Goal: Find specific page/section: Find specific page/section

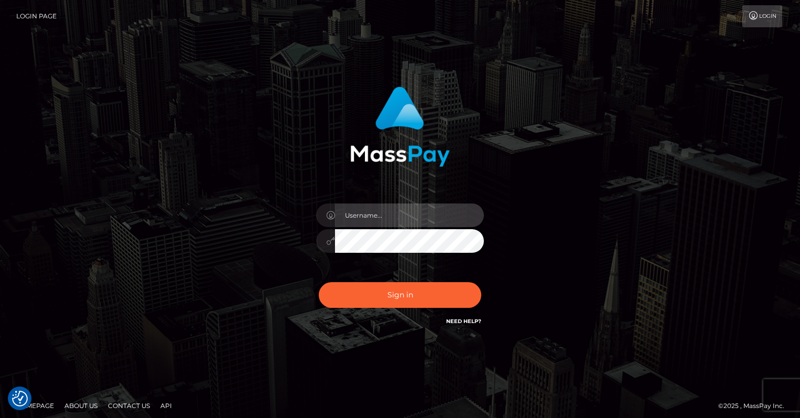
click at [385, 211] on input "text" at bounding box center [409, 215] width 149 height 24
type input "oli.fanvue"
click at [368, 213] on input "text" at bounding box center [409, 215] width 149 height 24
type input "oli.fanvue"
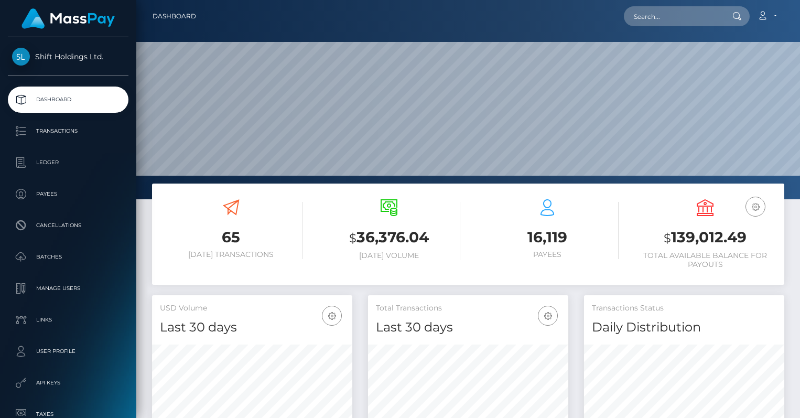
scroll to position [186, 200]
click at [660, 23] on input "text" at bounding box center [673, 16] width 99 height 20
paste input "[EMAIL_ADDRESS][DOMAIN_NAME]"
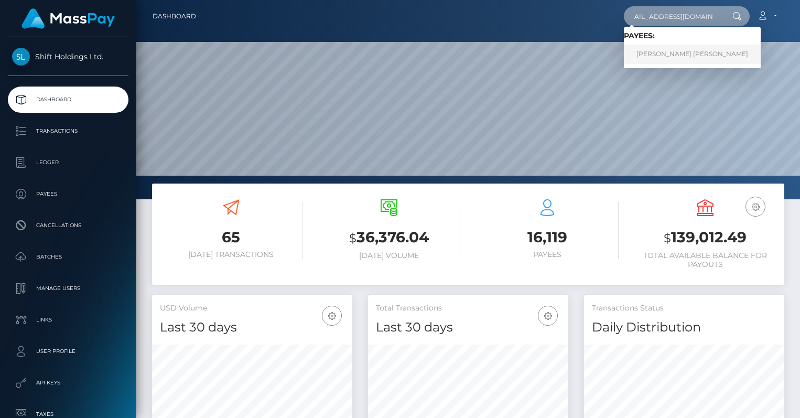
type input "[EMAIL_ADDRESS][DOMAIN_NAME]"
click at [668, 56] on link "Ana Delia Campusano Nuñez" at bounding box center [692, 54] width 137 height 19
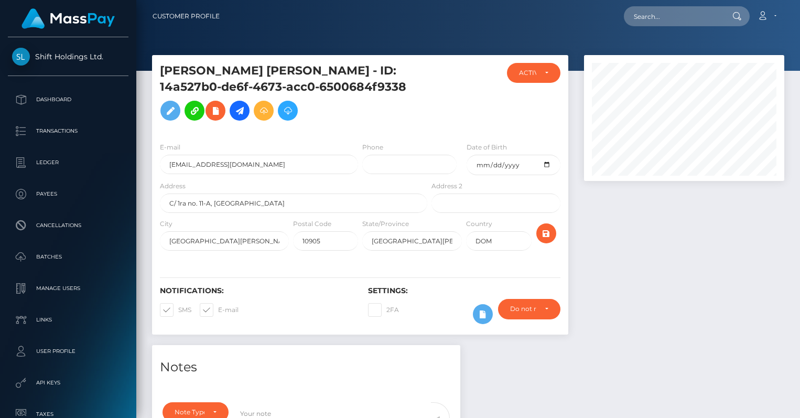
scroll to position [266, 0]
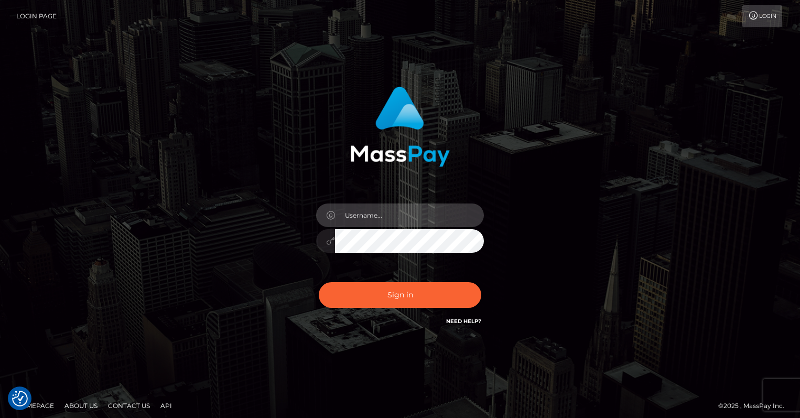
click at [427, 210] on input "text" at bounding box center [409, 215] width 149 height 24
type input "oli.fanvue"
click at [424, 212] on input "text" at bounding box center [409, 215] width 149 height 24
type input "oli.fanvue"
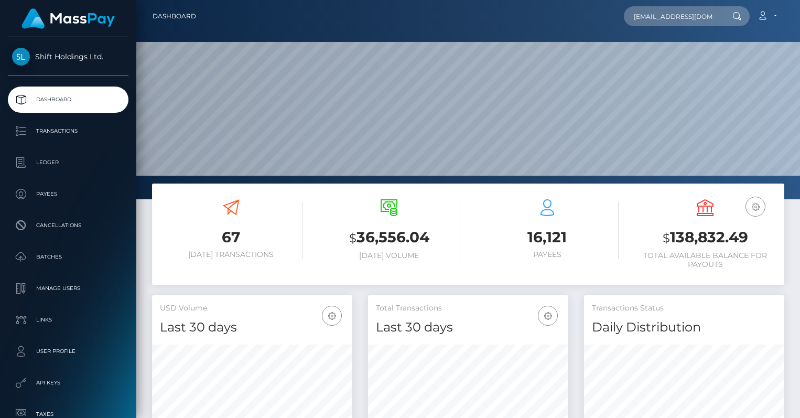
scroll to position [0, 7]
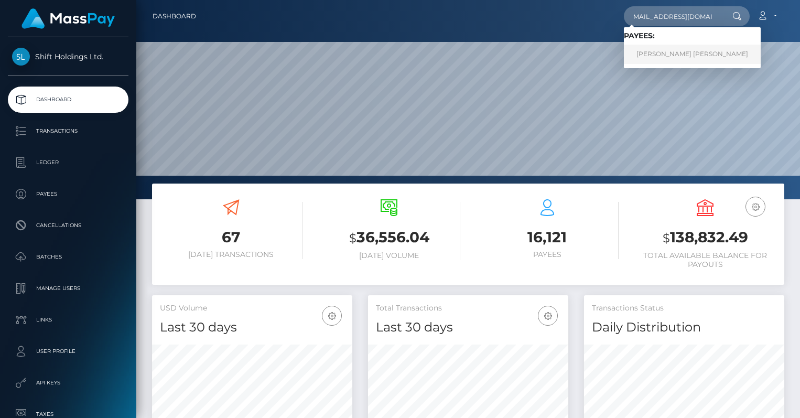
type input "[EMAIL_ADDRESS][DOMAIN_NAME]"
click at [679, 50] on link "[PERSON_NAME] [PERSON_NAME]" at bounding box center [692, 54] width 137 height 19
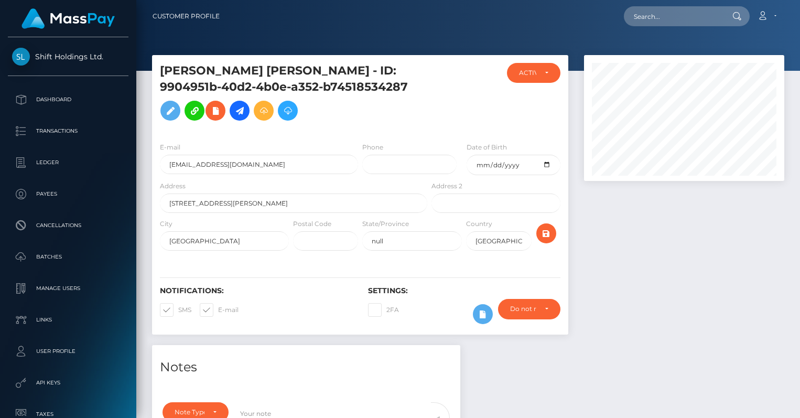
scroll to position [126, 200]
click at [655, 16] on input "text" at bounding box center [673, 16] width 99 height 20
paste input "[EMAIL_ADDRESS][DOMAIN_NAME]"
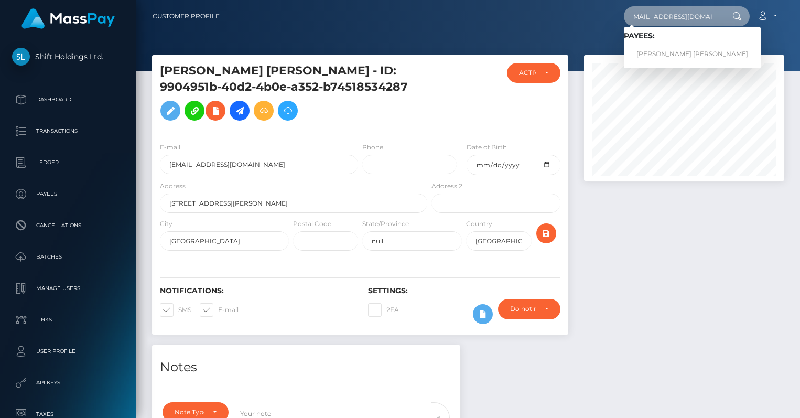
type input "judygroce82@gmail.com"
click at [614, 236] on div at bounding box center [684, 200] width 216 height 290
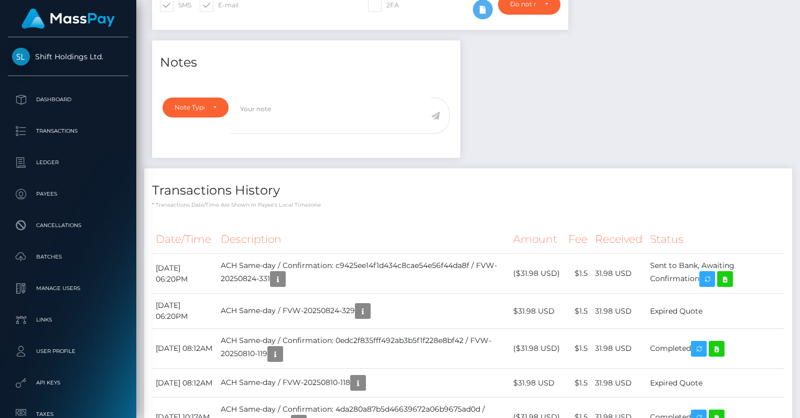
scroll to position [272, 0]
